Goal: Book appointment/travel/reservation

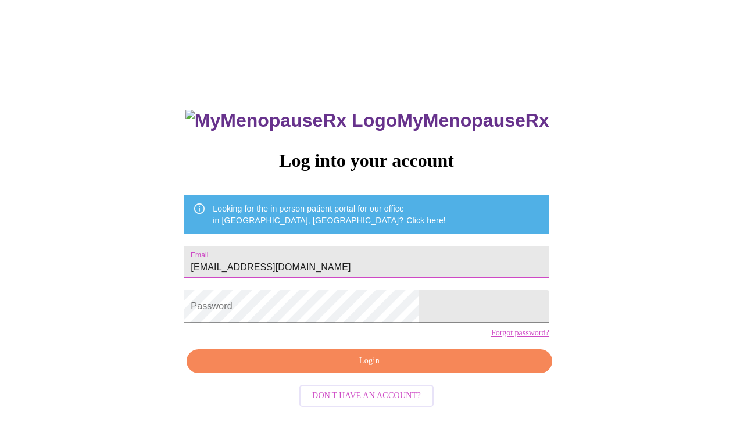
type input "sarah4112@mac.com"
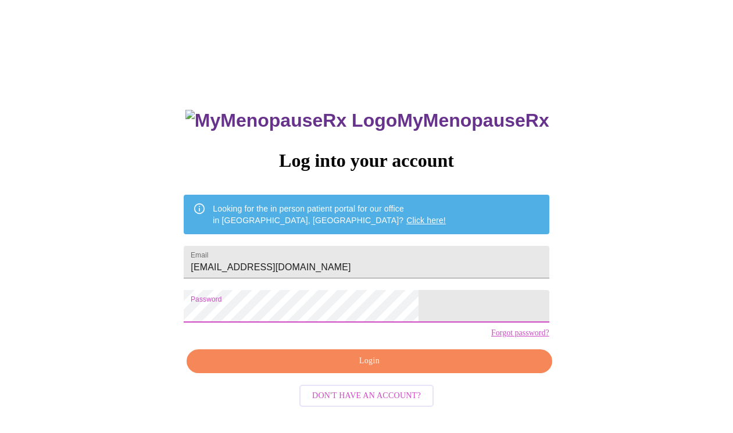
click at [389, 369] on span "Login" at bounding box center [369, 361] width 338 height 15
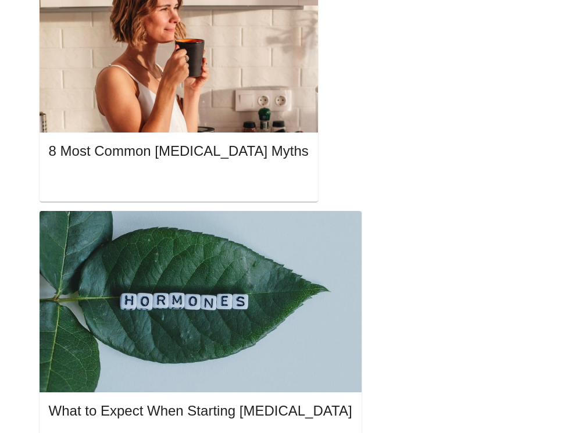
scroll to position [829, 0]
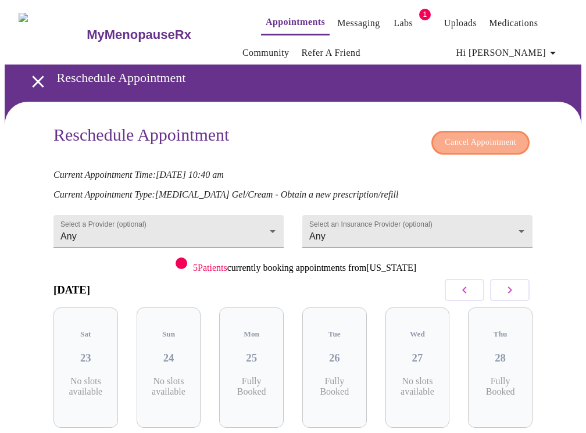
click at [473, 135] on span "Cancel Appointment" at bounding box center [481, 142] width 72 height 15
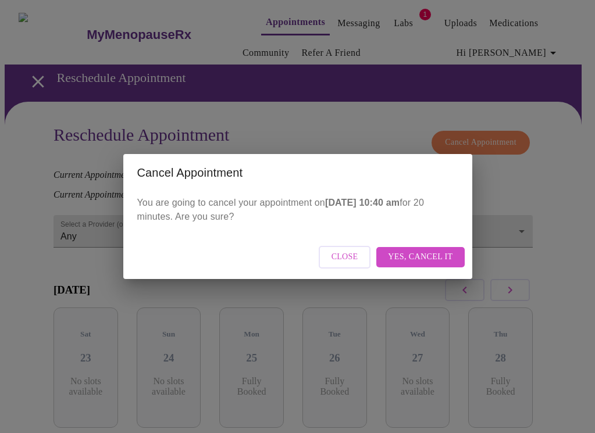
click at [411, 257] on span "Yes, cancel it" at bounding box center [420, 257] width 65 height 15
click at [398, 253] on span "Close" at bounding box center [395, 257] width 27 height 15
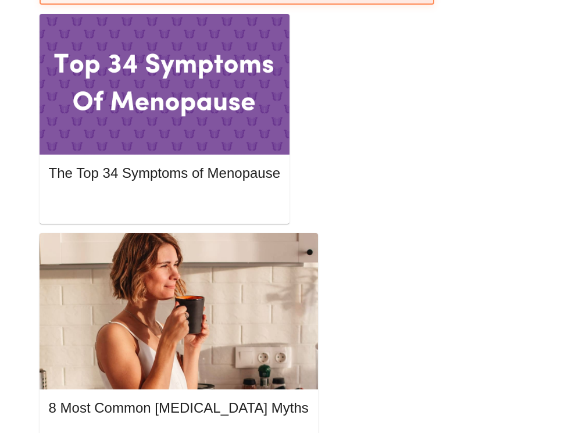
scroll to position [572, 0]
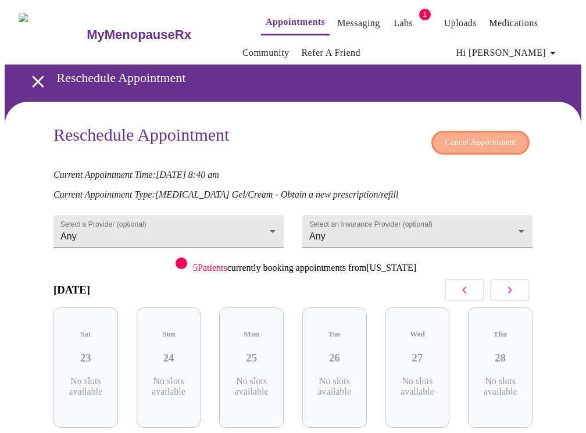
click at [476, 135] on span "Cancel Appointment" at bounding box center [481, 142] width 72 height 15
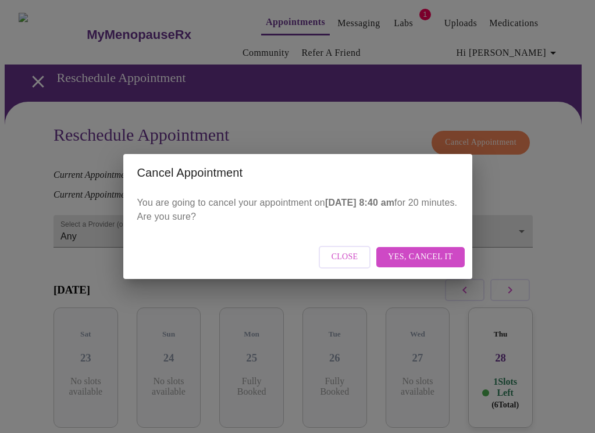
click at [421, 259] on span "Yes, cancel it" at bounding box center [420, 257] width 65 height 15
click at [391, 254] on span "Close" at bounding box center [395, 257] width 27 height 15
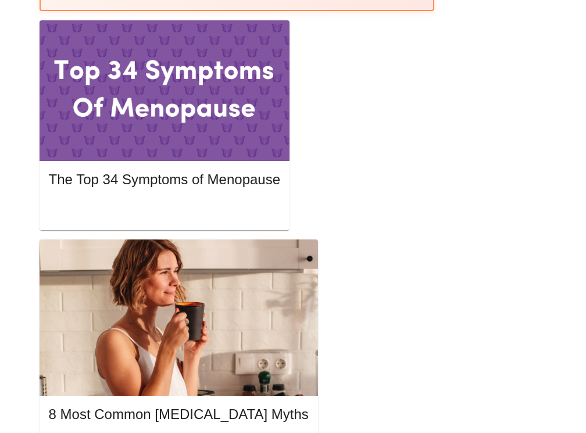
scroll to position [558, 0]
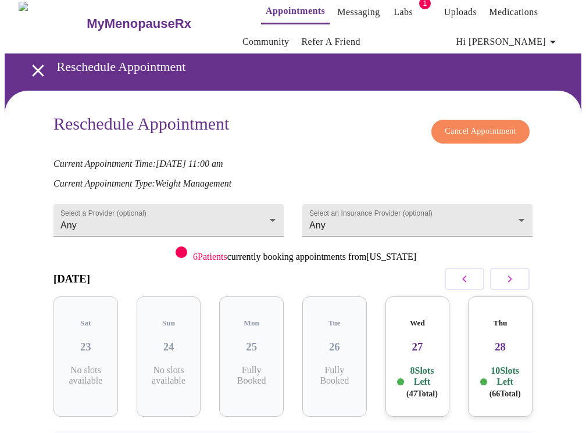
scroll to position [13, 0]
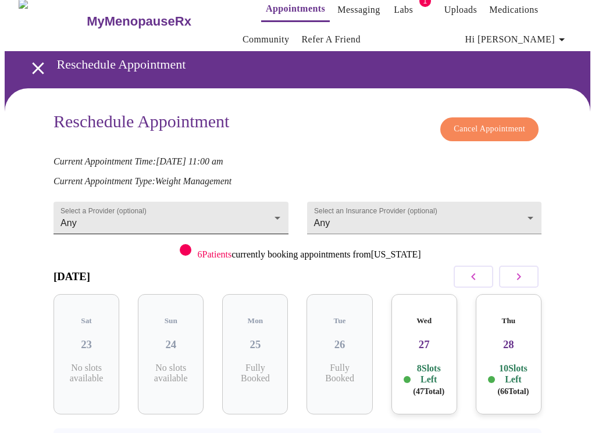
click at [273, 206] on body "MyMenopauseRx Appointments Messaging Labs 1 Uploads Medications Community Refer…" at bounding box center [298, 252] width 586 height 522
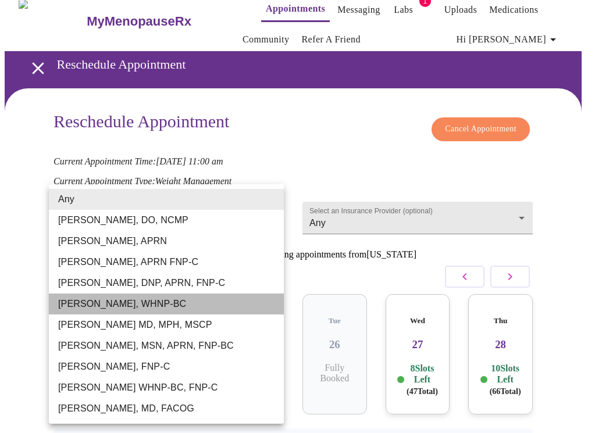
click at [147, 308] on li "[PERSON_NAME], WHNP-BC" at bounding box center [166, 304] width 235 height 21
type input "[PERSON_NAME], WHNP-BC"
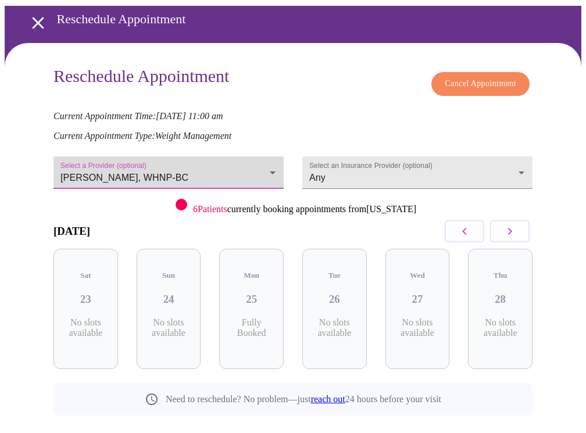
scroll to position [62, 0]
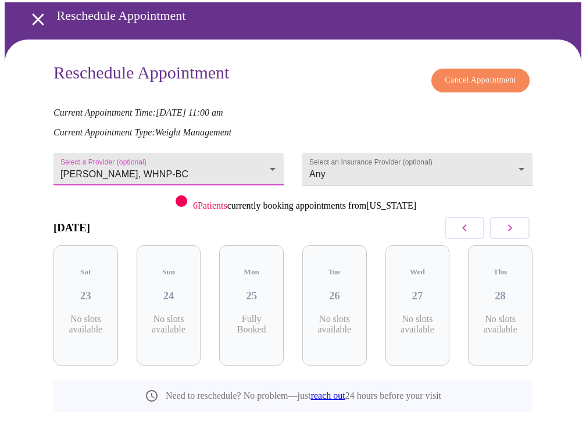
click at [512, 223] on icon "button" at bounding box center [510, 228] width 14 height 14
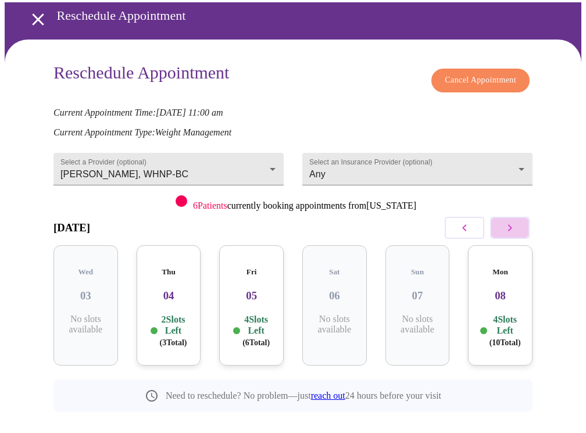
click at [512, 223] on icon "button" at bounding box center [510, 228] width 14 height 14
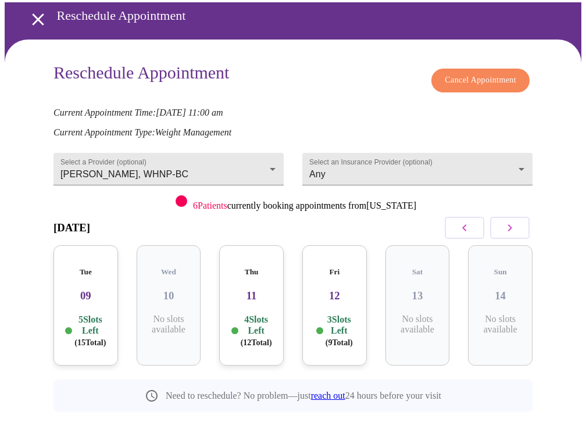
click at [512, 223] on icon "button" at bounding box center [510, 228] width 14 height 14
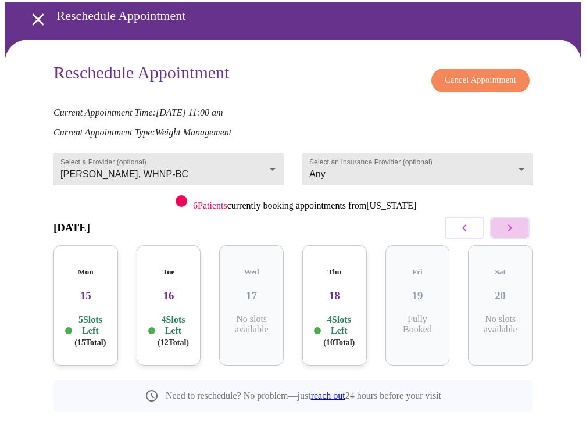
click at [511, 226] on icon "button" at bounding box center [510, 228] width 14 height 14
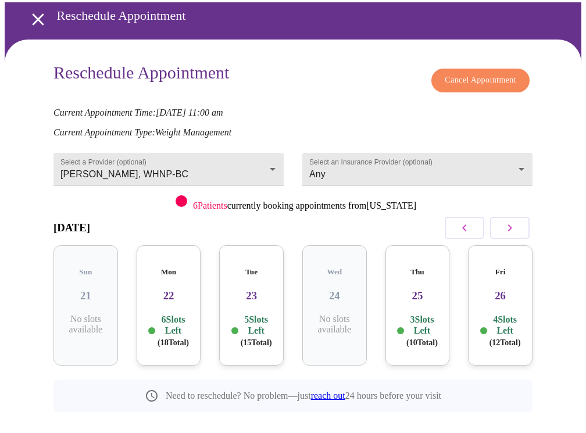
click at [509, 292] on div "Fri 26 4 Slots Left ( 12 Total)" at bounding box center [500, 305] width 65 height 120
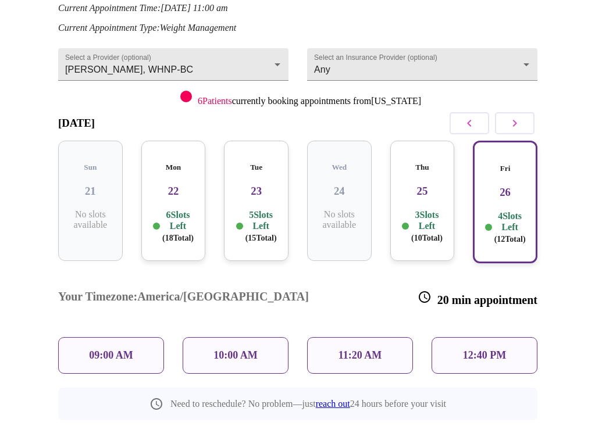
scroll to position [166, 0]
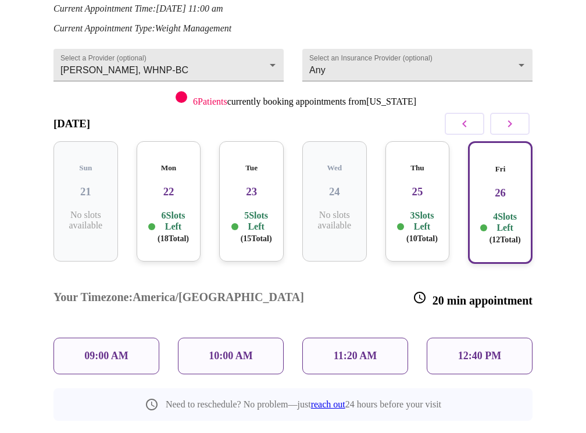
click at [346, 350] on p "11:20 AM" at bounding box center [356, 356] width 44 height 12
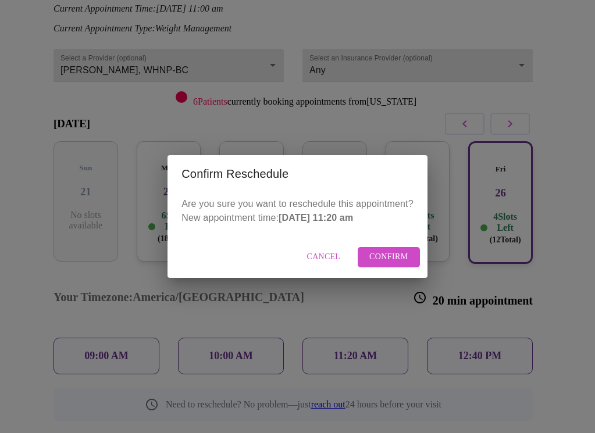
click at [388, 259] on span "Confirm" at bounding box center [388, 257] width 39 height 15
